Goal: Transaction & Acquisition: Purchase product/service

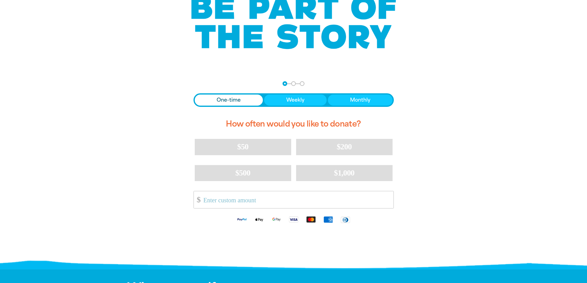
scroll to position [62, 0]
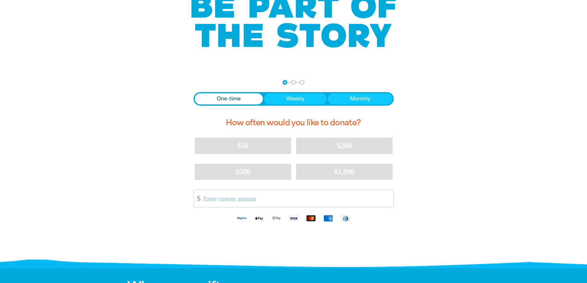
click at [220, 102] on span "One-time" at bounding box center [229, 98] width 24 height 7
click at [229, 198] on input "Other Amount" at bounding box center [296, 198] width 194 height 17
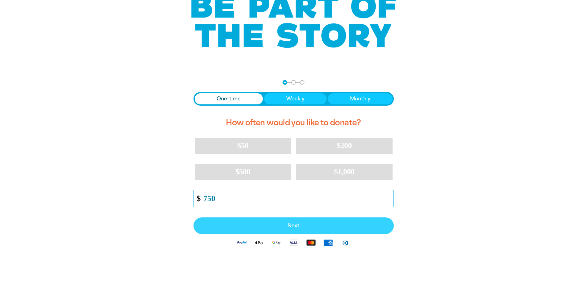
type input "750"
click at [292, 225] on span "Next" at bounding box center [293, 225] width 187 height 5
select select "AU"
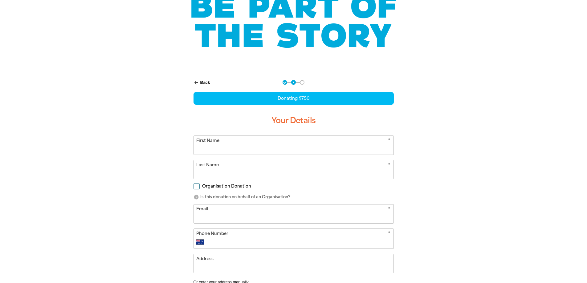
click at [251, 147] on input "First Name" at bounding box center [294, 145] width 200 height 19
type input "[PERSON_NAME]"
type input "[EMAIL_ADDRESS][DOMAIN_NAME]"
type input "0419 234 470"
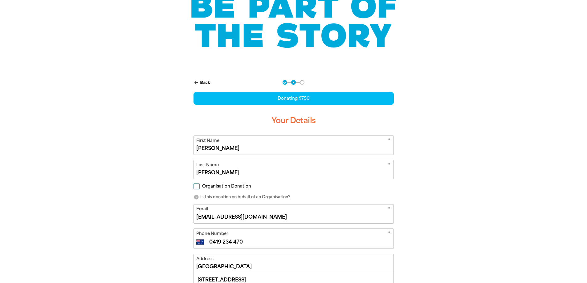
click at [150, 167] on div "arrow_back Back Step 1 Step 2 Step 3 Donating $750 Your Details * First Name [P…" at bounding box center [294, 246] width 370 height 348
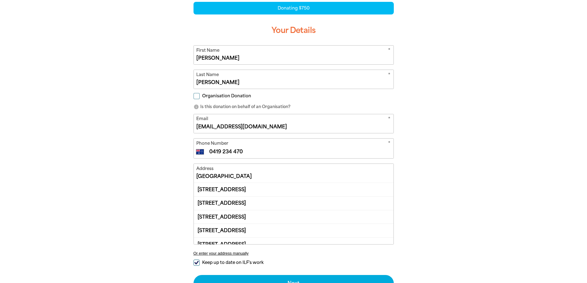
scroll to position [154, 0]
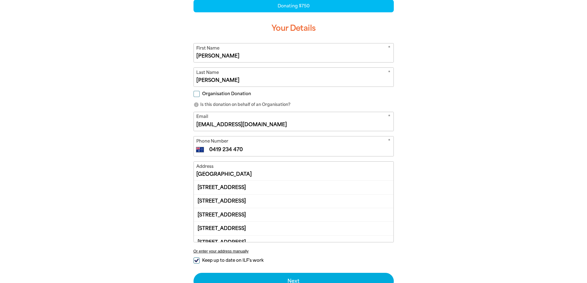
drag, startPoint x: 197, startPoint y: 176, endPoint x: 192, endPoint y: 148, distance: 28.1
click at [197, 175] on input "[GEOGRAPHIC_DATA]" at bounding box center [294, 171] width 200 height 19
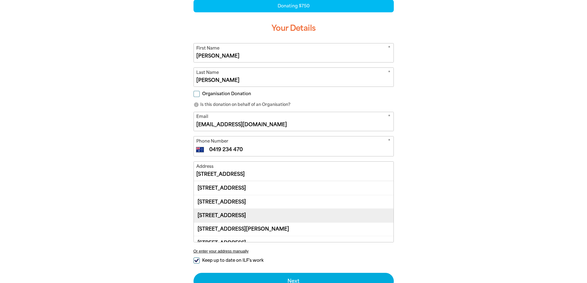
scroll to position [31, 0]
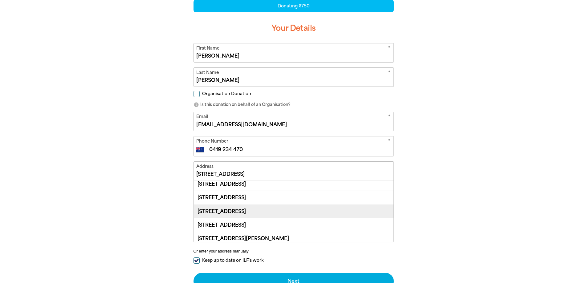
click at [275, 209] on div "[STREET_ADDRESS]" at bounding box center [294, 212] width 200 height 14
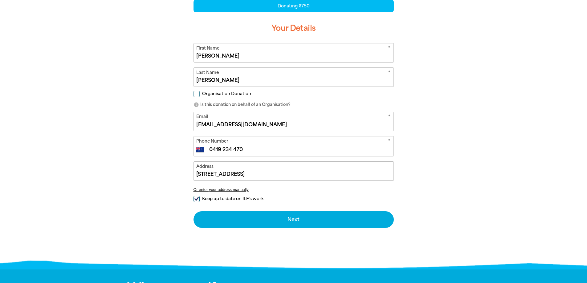
type input "[STREET_ADDRESS]"
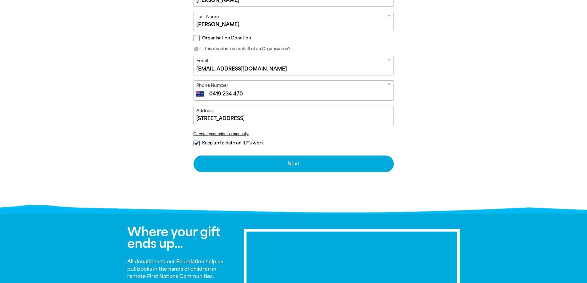
scroll to position [216, 0]
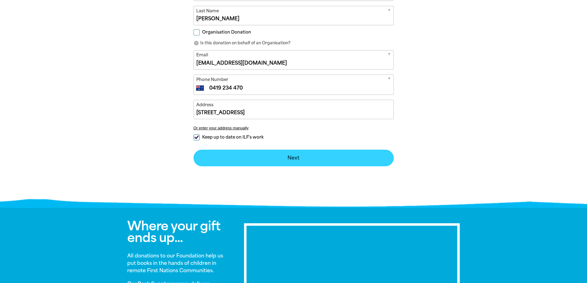
click at [255, 158] on button "Next chevron_right" at bounding box center [293, 158] width 200 height 17
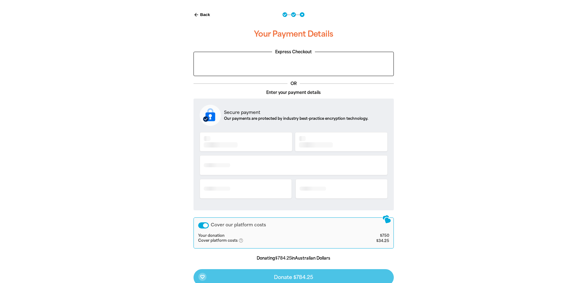
scroll to position [120, 0]
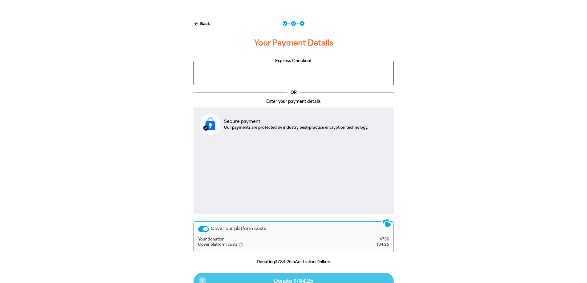
click at [201, 230] on div "Cover our platform costs" at bounding box center [203, 229] width 11 height 6
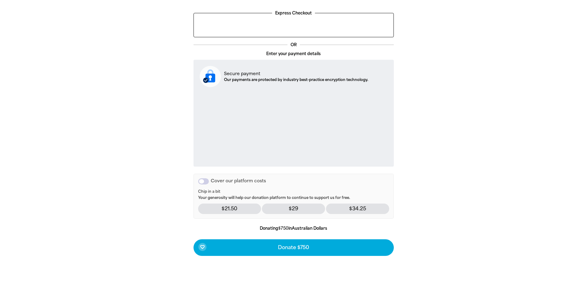
scroll to position [182, 0]
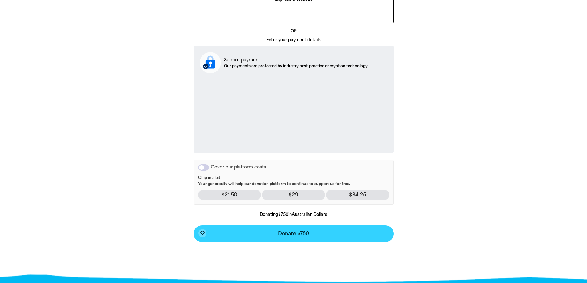
click at [282, 237] on button "favorite_border Donate $750" at bounding box center [293, 233] width 200 height 17
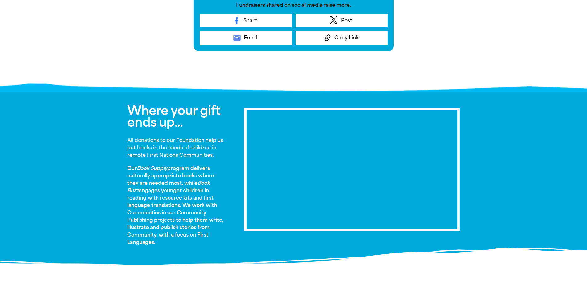
scroll to position [280, 0]
